Goal: Find specific page/section: Find specific page/section

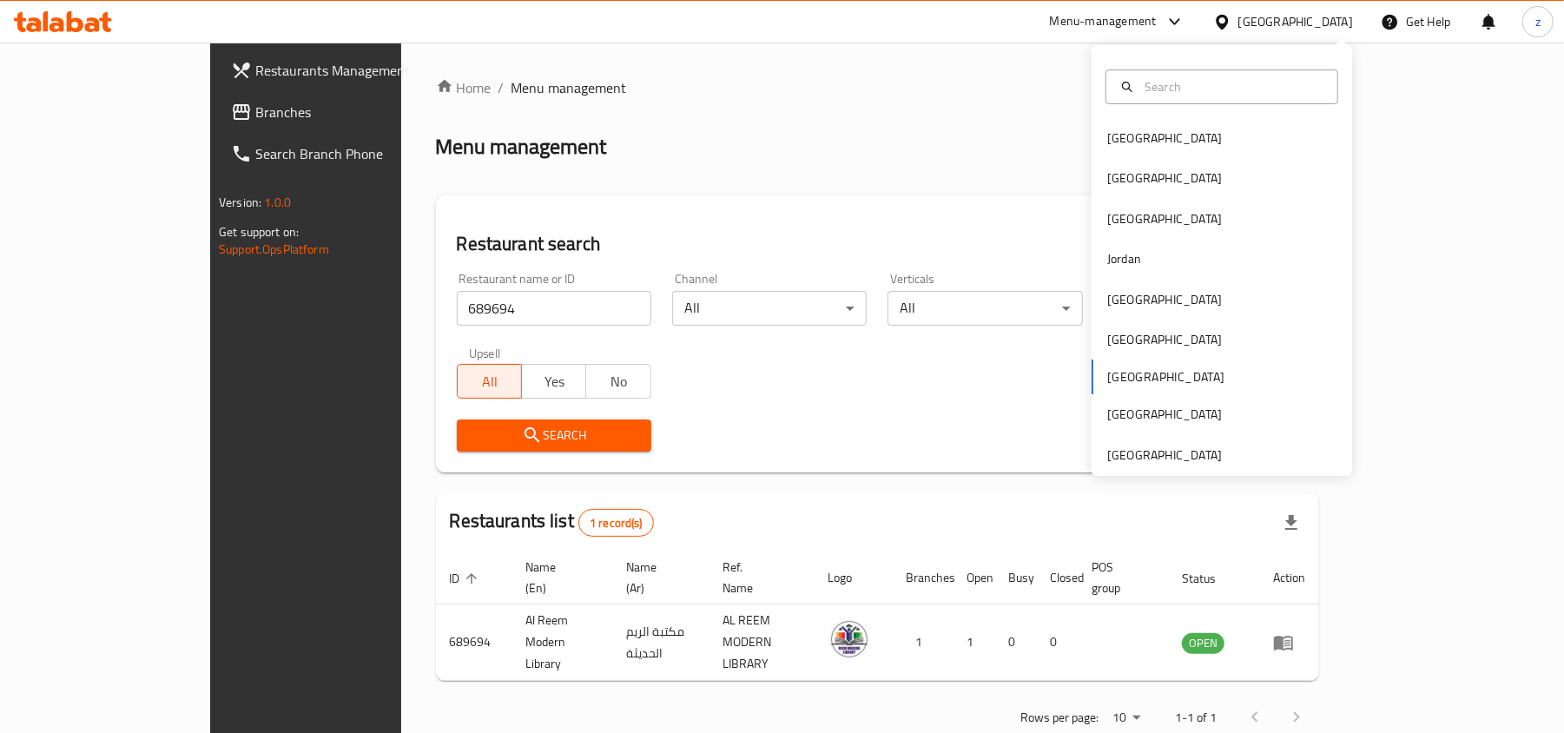
click at [255, 111] on span "Branches" at bounding box center [356, 112] width 202 height 21
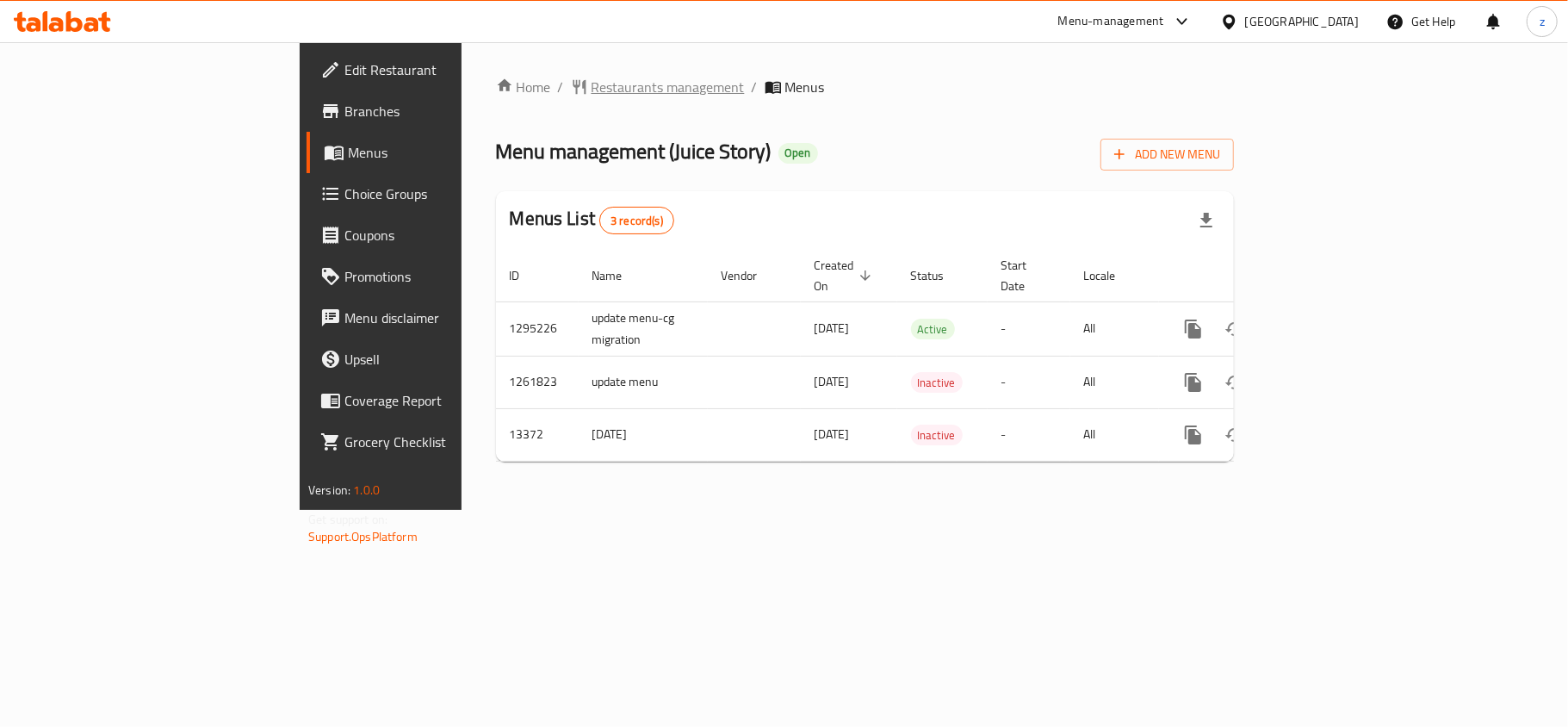
click at [592, 83] on span "Restaurants management" at bounding box center [668, 86] width 154 height 21
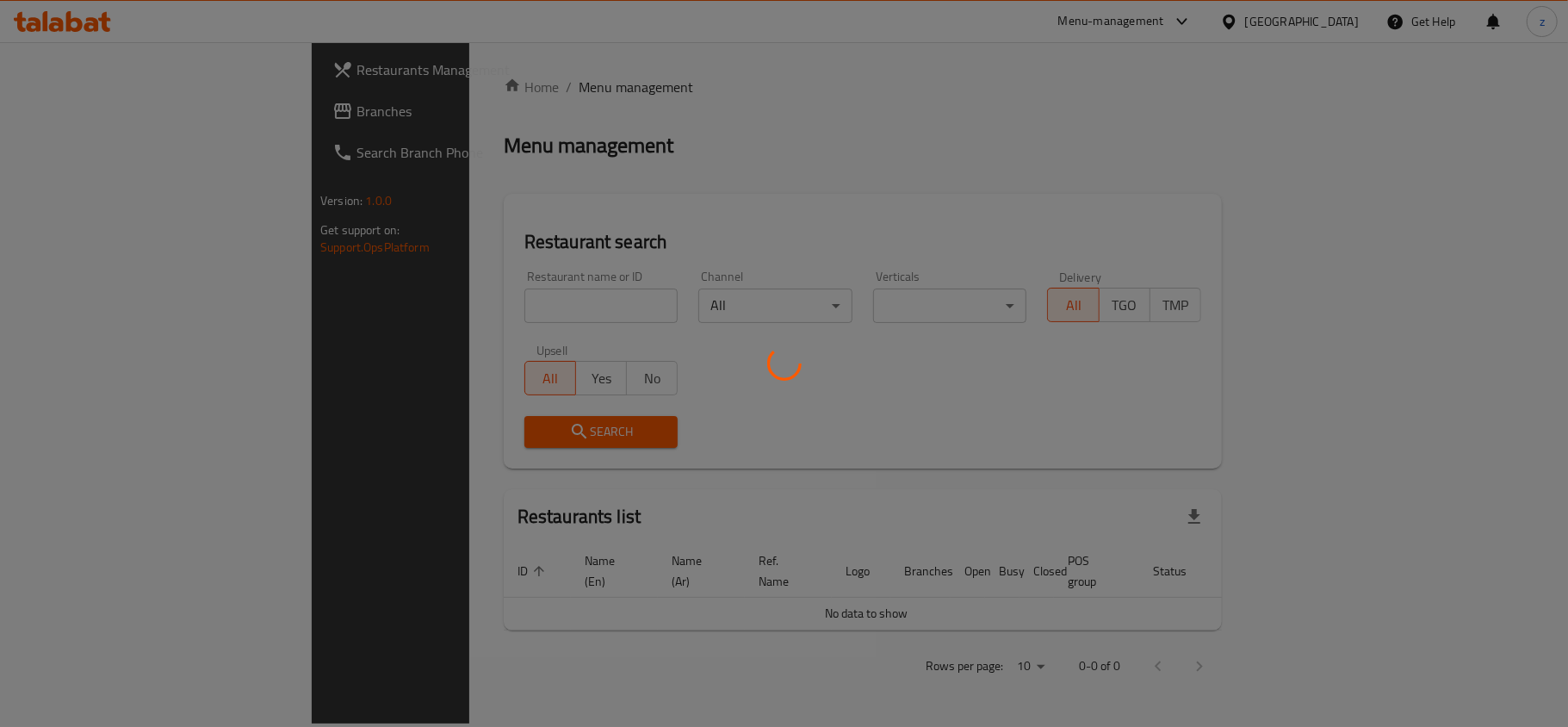
click at [508, 314] on div at bounding box center [784, 363] width 1568 height 727
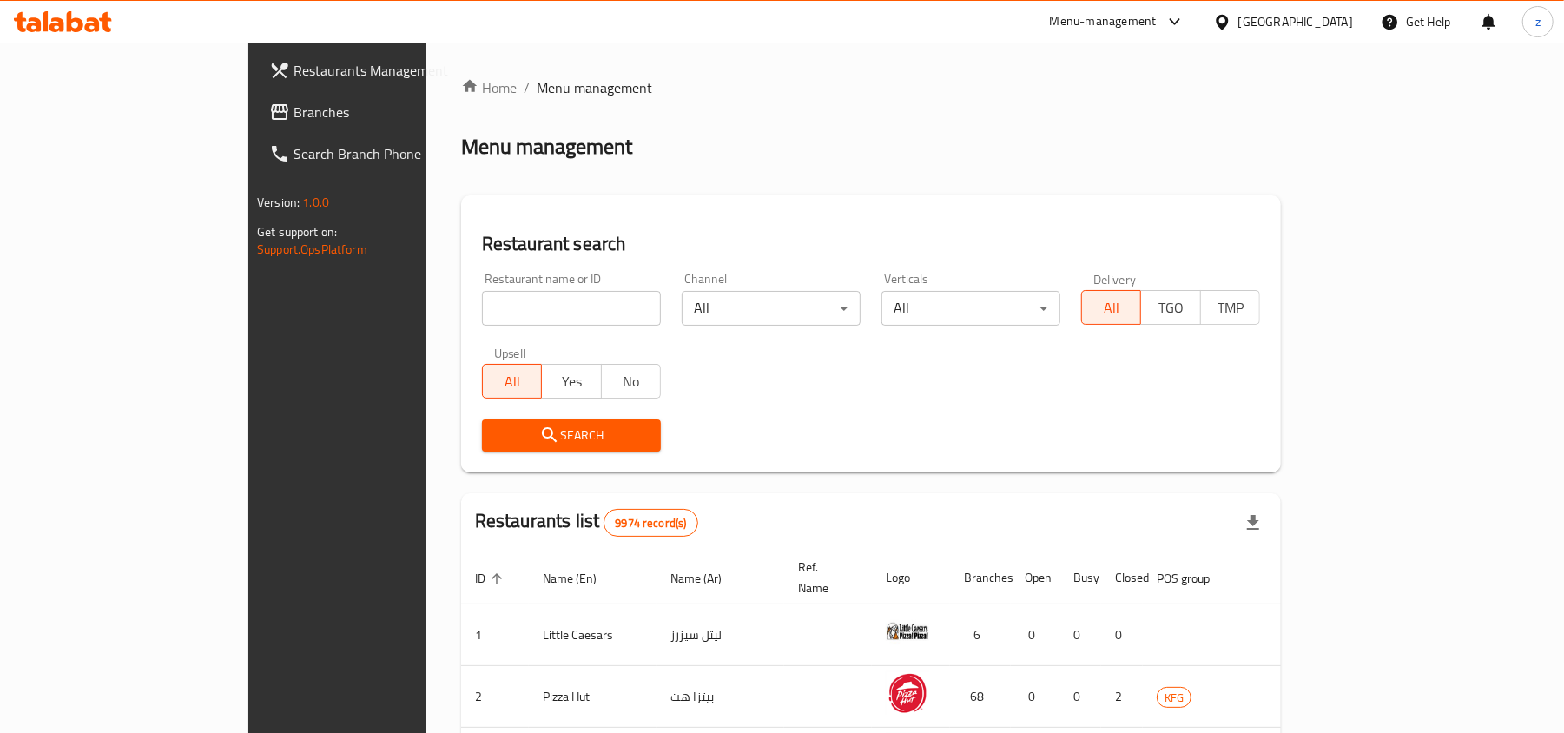
click at [512, 307] on div "Home / Menu management Menu management Restaurant search Restaurant name or ID …" at bounding box center [871, 636] width 820 height 1119
click at [512, 307] on input "search" at bounding box center [571, 308] width 179 height 35
paste input "8171"
type input "8171"
click at [526, 431] on span "Search" at bounding box center [571, 436] width 151 height 22
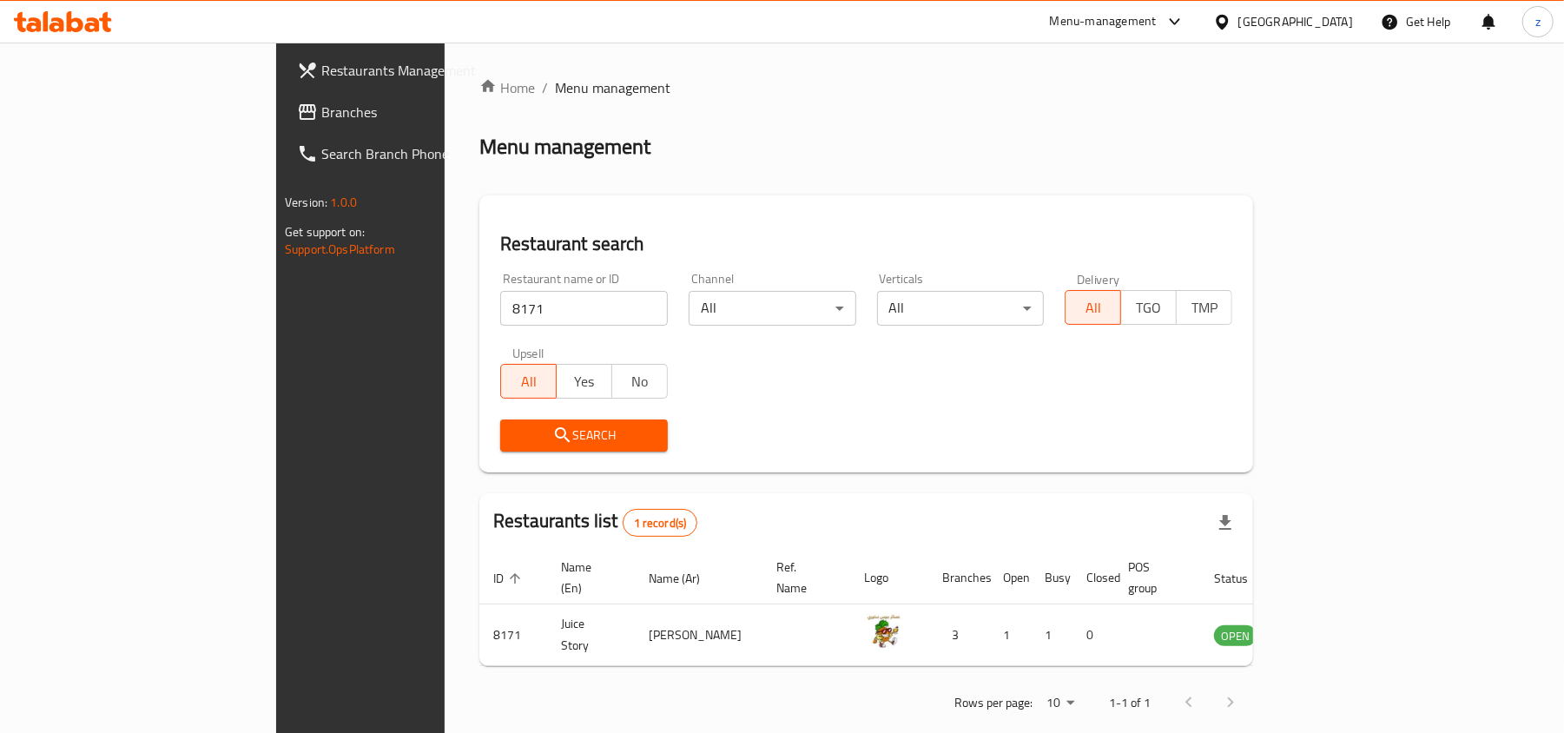
scroll to position [9, 0]
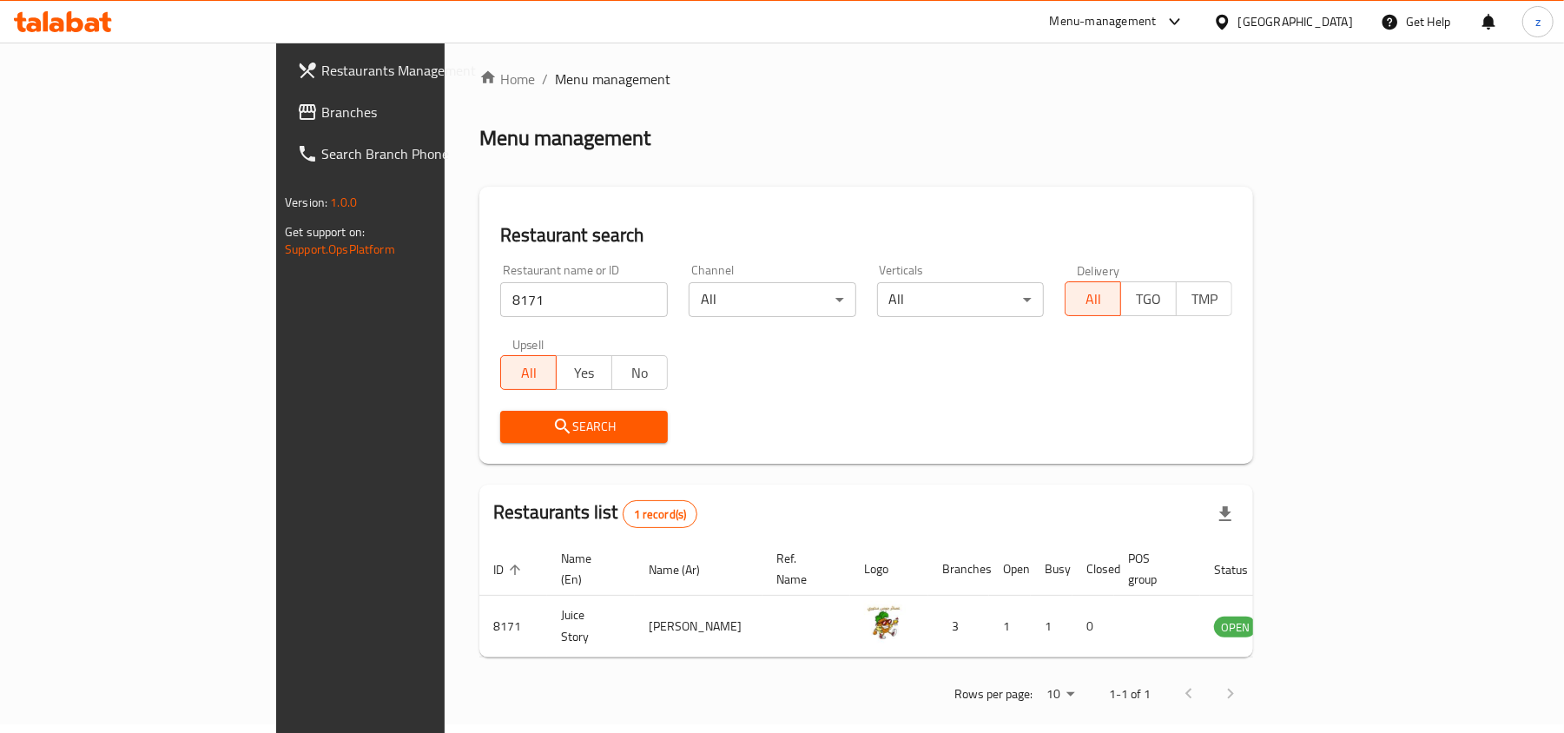
click at [1066, 460] on div "Restaurant search Restaurant name or ID 8171 Restaurant name or ID Channel All …" at bounding box center [866, 325] width 774 height 277
